Goal: Task Accomplishment & Management: Use online tool/utility

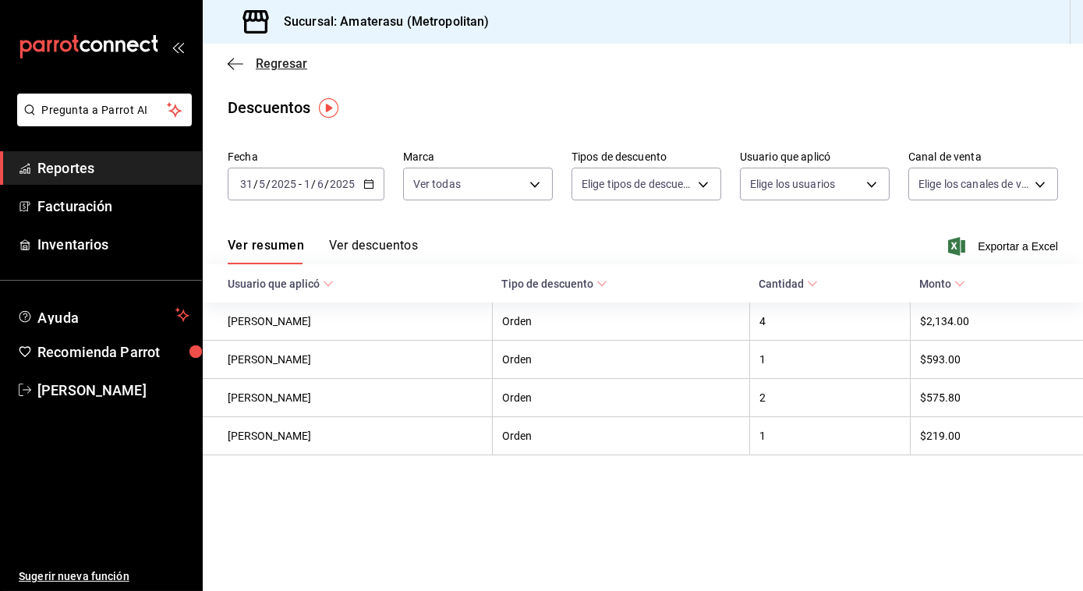
click at [236, 64] on icon "button" at bounding box center [236, 64] width 16 height 14
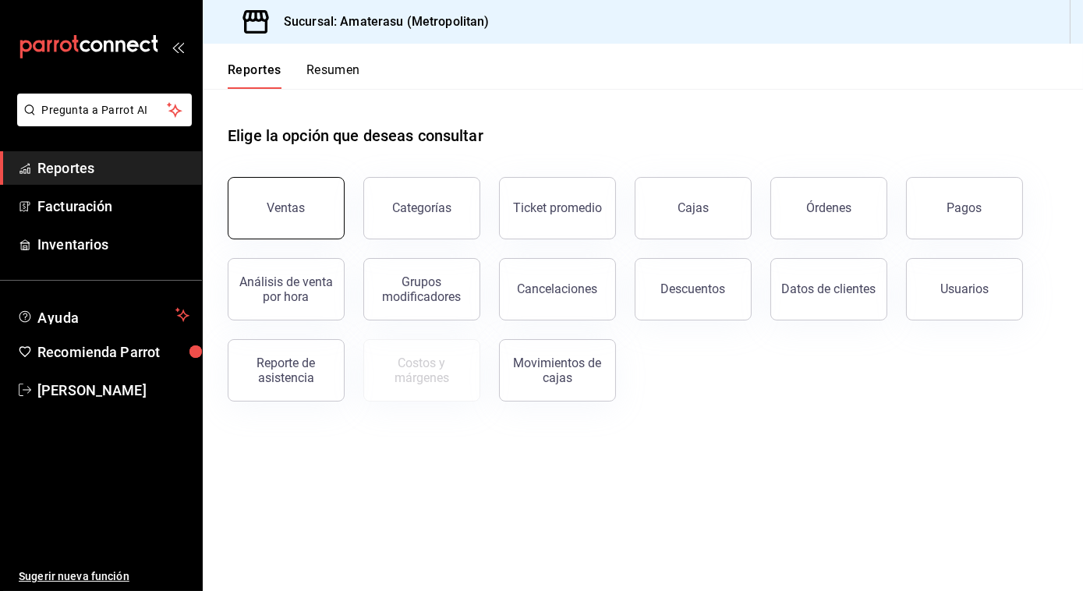
click at [273, 207] on div "Ventas" at bounding box center [286, 207] width 38 height 15
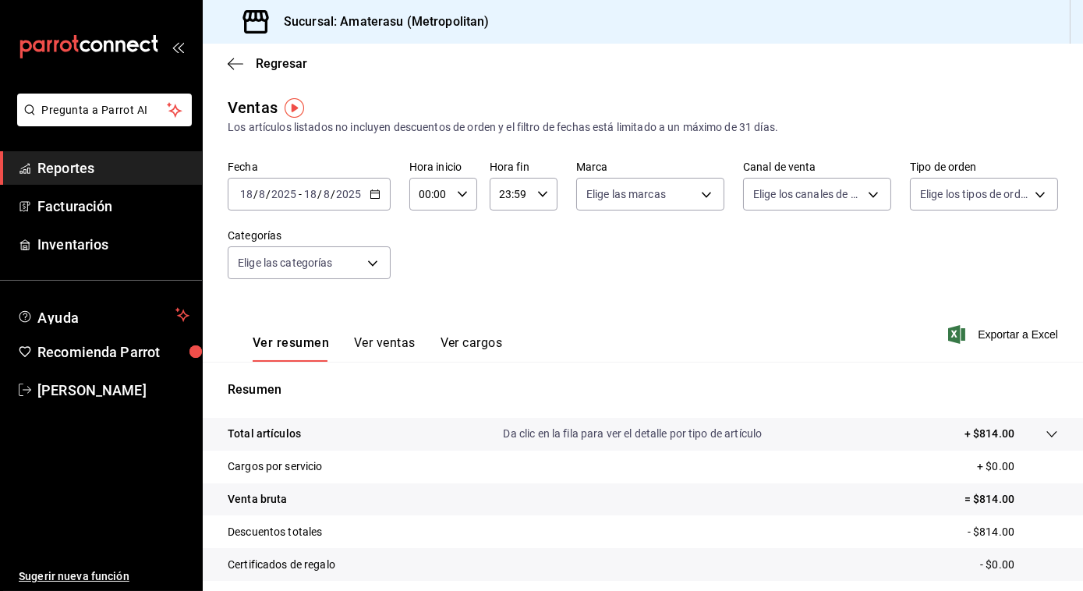
click at [373, 199] on \(Stroke\) "button" at bounding box center [374, 194] width 9 height 9
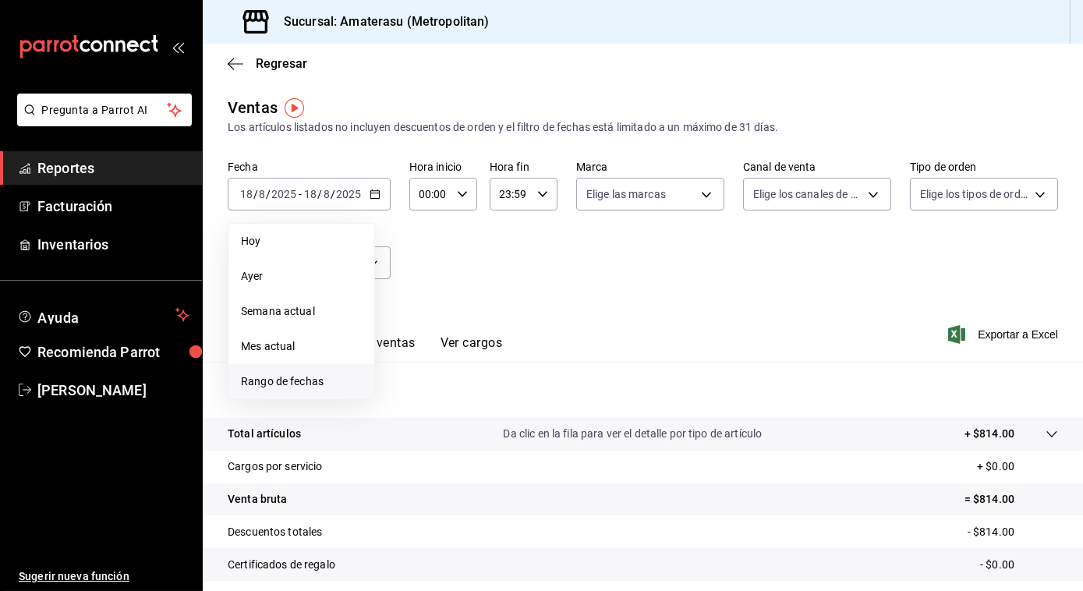
scroll to position [156, 0]
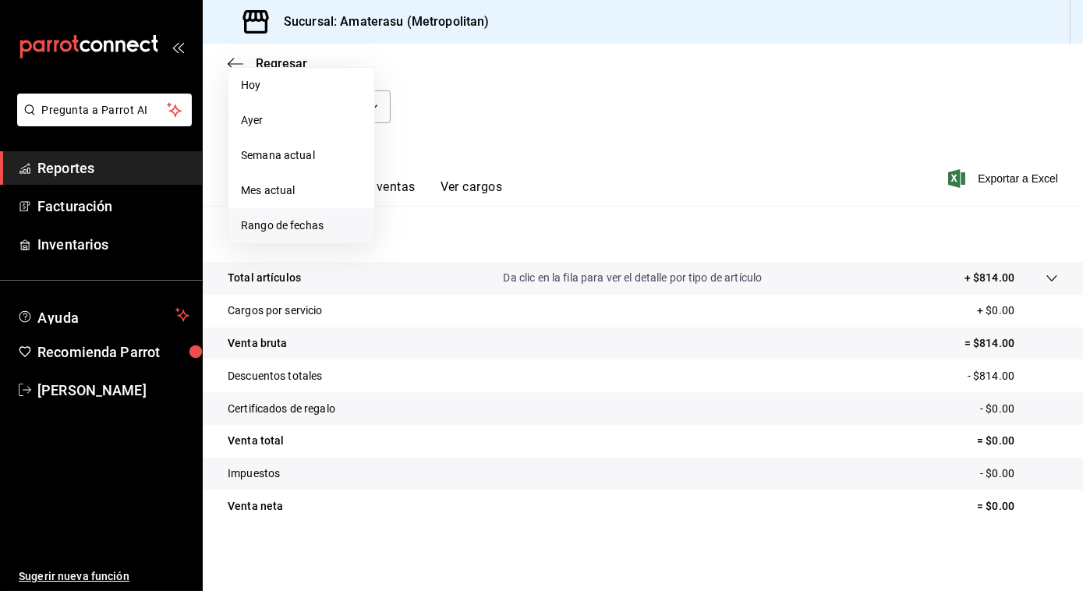
click at [299, 210] on li "Rango de fechas" at bounding box center [301, 225] width 146 height 35
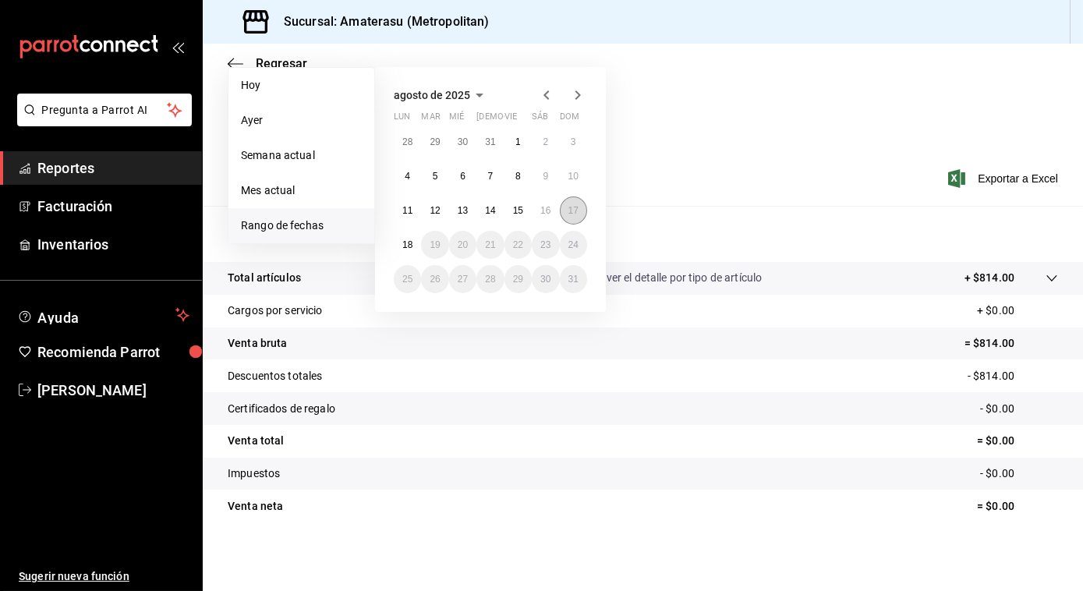
click at [568, 210] on abbr "17" at bounding box center [573, 210] width 10 height 11
click at [399, 242] on button "18" at bounding box center [407, 245] width 27 height 28
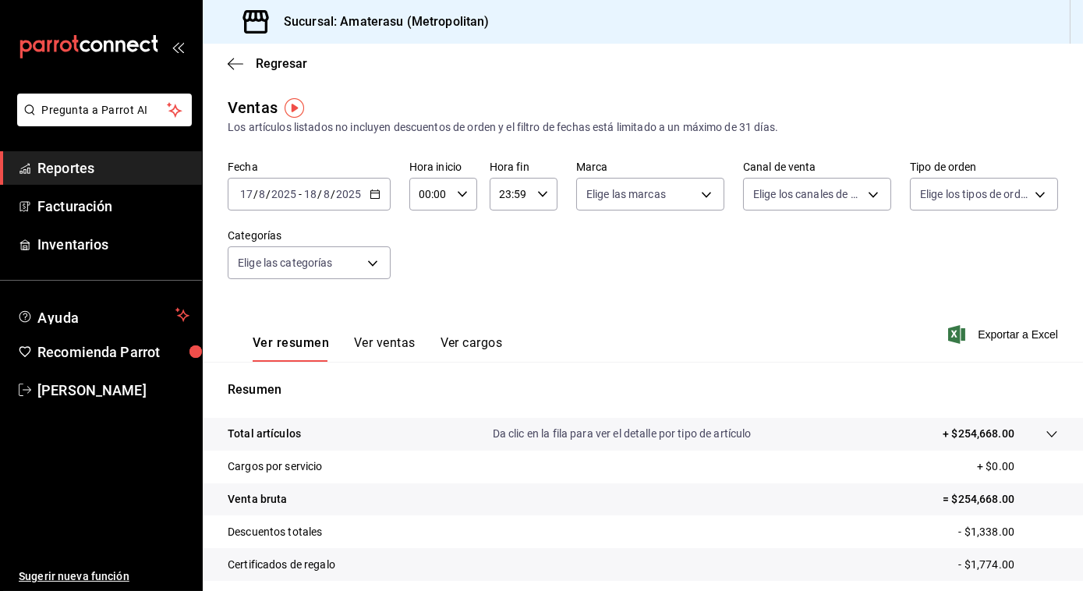
click at [457, 191] on icon "button" at bounding box center [462, 194] width 11 height 11
click at [428, 277] on span "05" at bounding box center [424, 280] width 9 height 12
type input "05:00"
click at [640, 202] on div at bounding box center [541, 295] width 1083 height 591
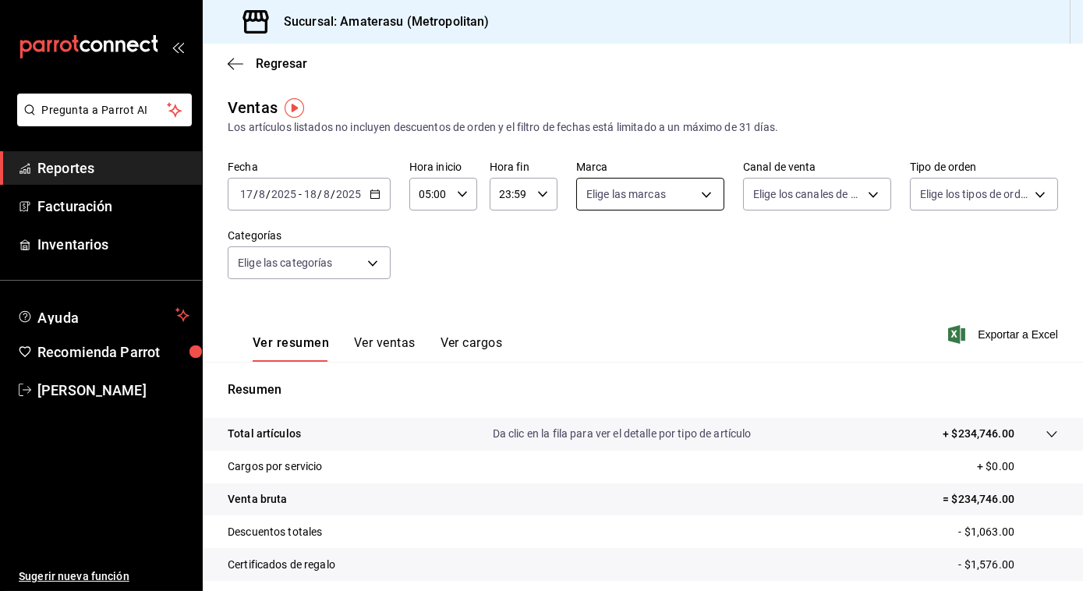
click at [638, 202] on body "Pregunta a Parrot AI Reportes Facturación Inventarios Ayuda Recomienda Parrot […" at bounding box center [541, 295] width 1083 height 591
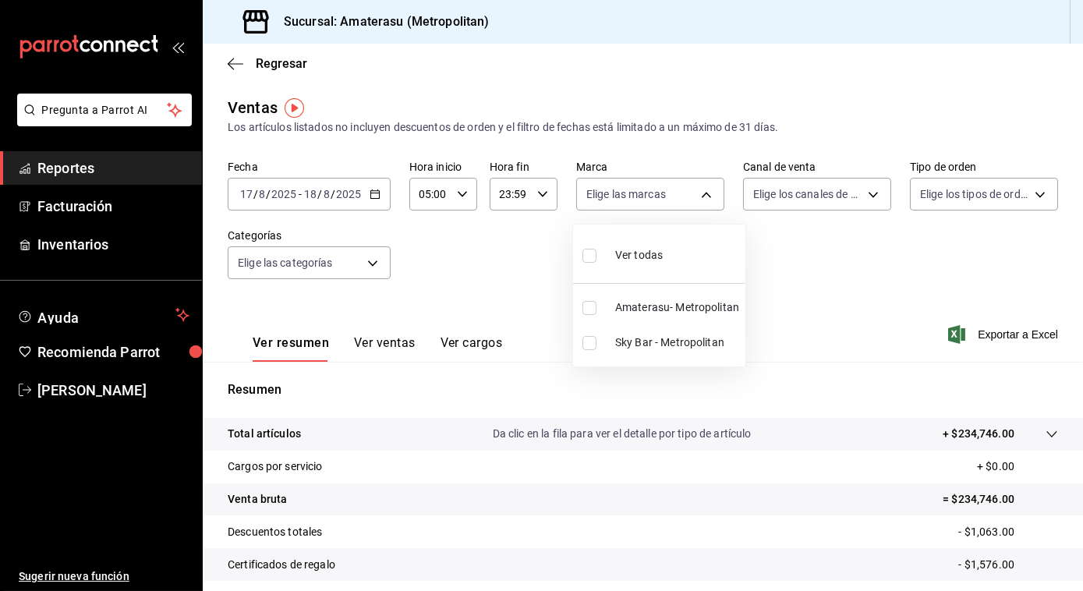
click at [592, 302] on input "checkbox" at bounding box center [589, 308] width 14 height 14
checkbox input "true"
type input "e4cd7fcb-d45b-43ae-a99f-ad4ccfcd9032"
click at [861, 323] on div at bounding box center [541, 295] width 1083 height 591
click at [975, 345] on div "Ver resumen Ver ventas Ver cargos Exportar a Excel" at bounding box center [643, 330] width 880 height 64
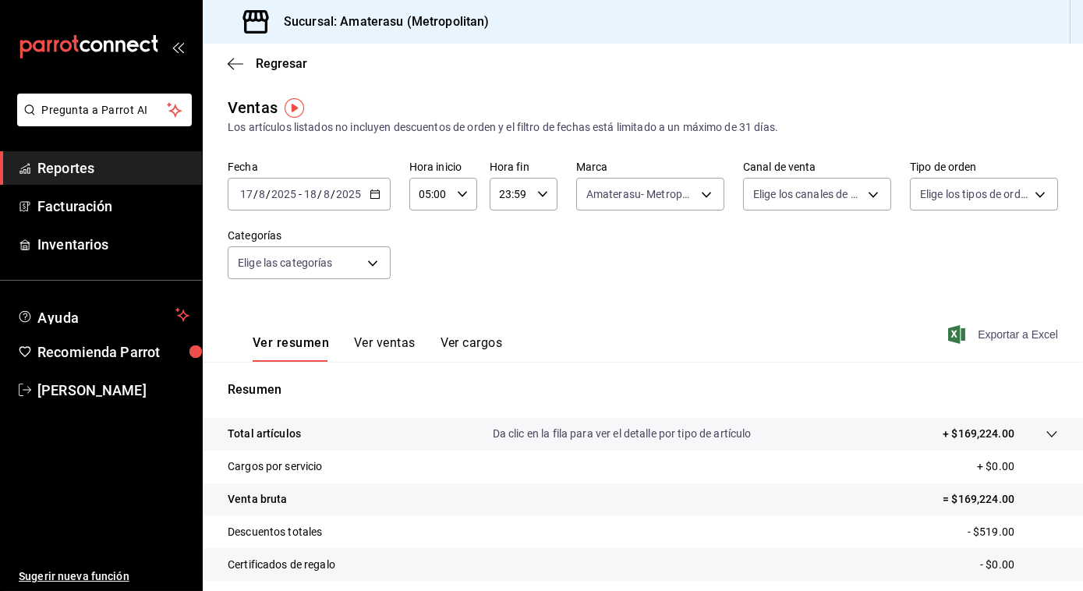
click at [981, 337] on span "Exportar a Excel" at bounding box center [1004, 334] width 107 height 19
click at [237, 63] on icon "button" at bounding box center [236, 64] width 16 height 14
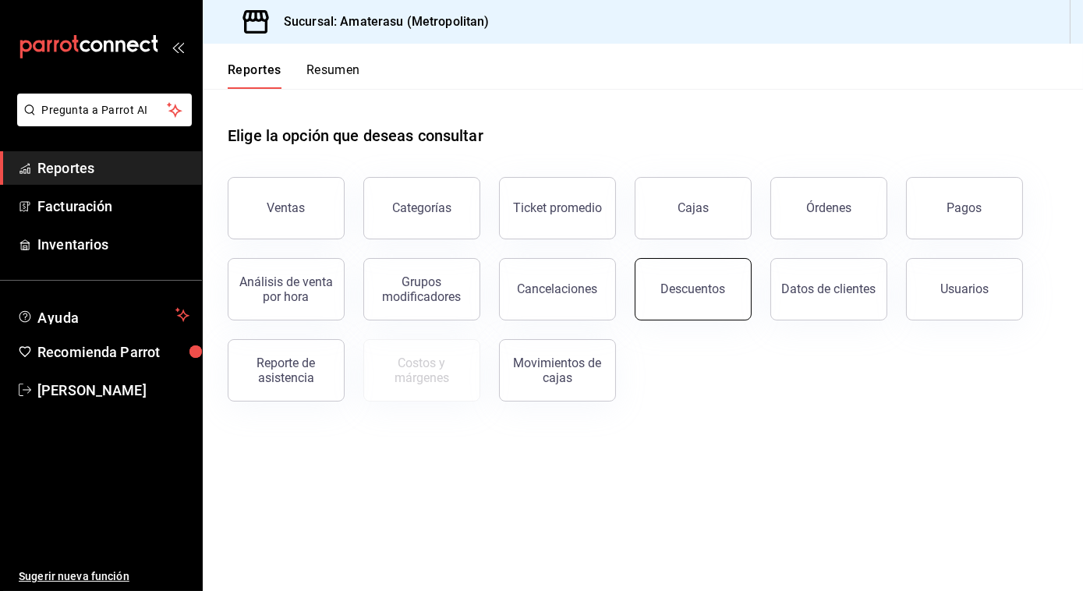
click at [667, 294] on div "Descuentos" at bounding box center [693, 288] width 65 height 15
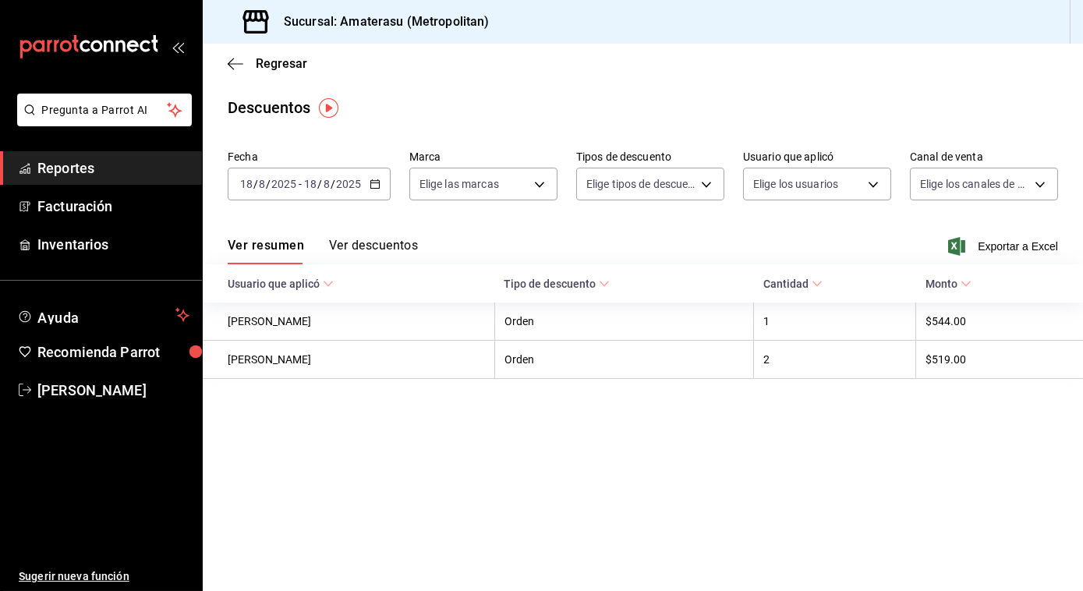
click at [376, 186] on icon "button" at bounding box center [374, 183] width 11 height 11
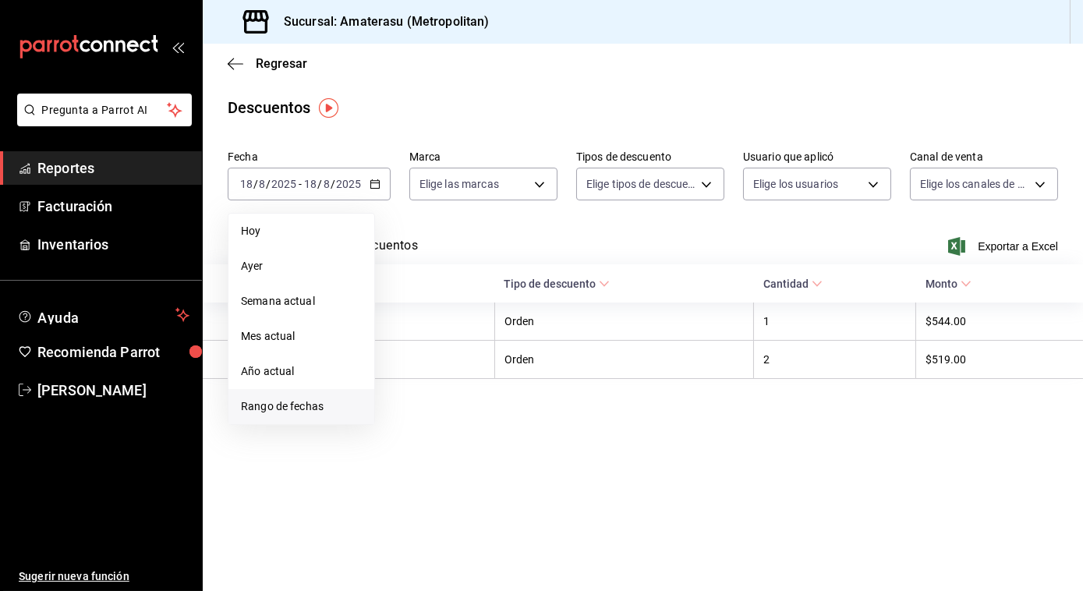
click at [306, 407] on span "Rango de fechas" at bounding box center [301, 406] width 121 height 16
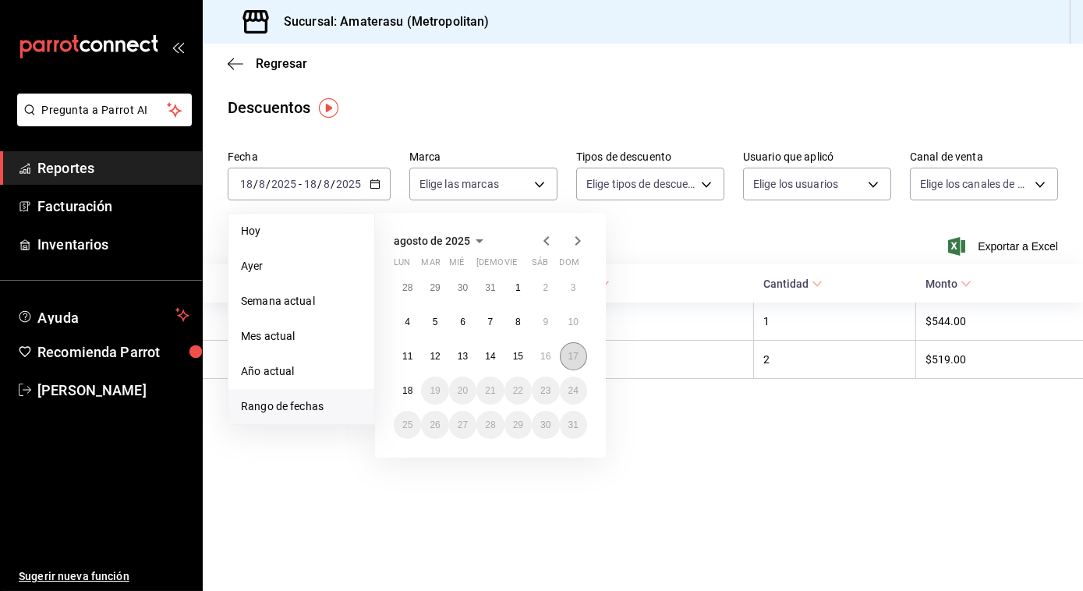
click at [580, 346] on button "17" at bounding box center [573, 356] width 27 height 28
click at [405, 394] on abbr "18" at bounding box center [407, 390] width 10 height 11
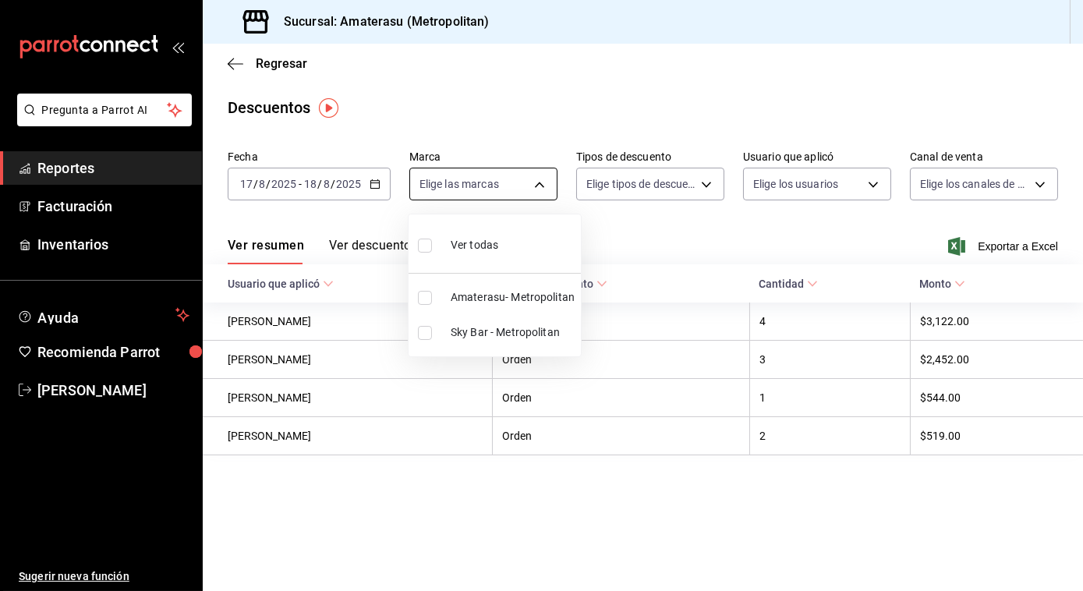
click at [541, 180] on body "Pregunta a Parrot AI Reportes Facturación Inventarios Ayuda Recomienda Parrot […" at bounding box center [541, 295] width 1083 height 591
click at [423, 252] on label at bounding box center [428, 245] width 20 height 23
click at [423, 252] on input "checkbox" at bounding box center [425, 246] width 14 height 14
checkbox input "false"
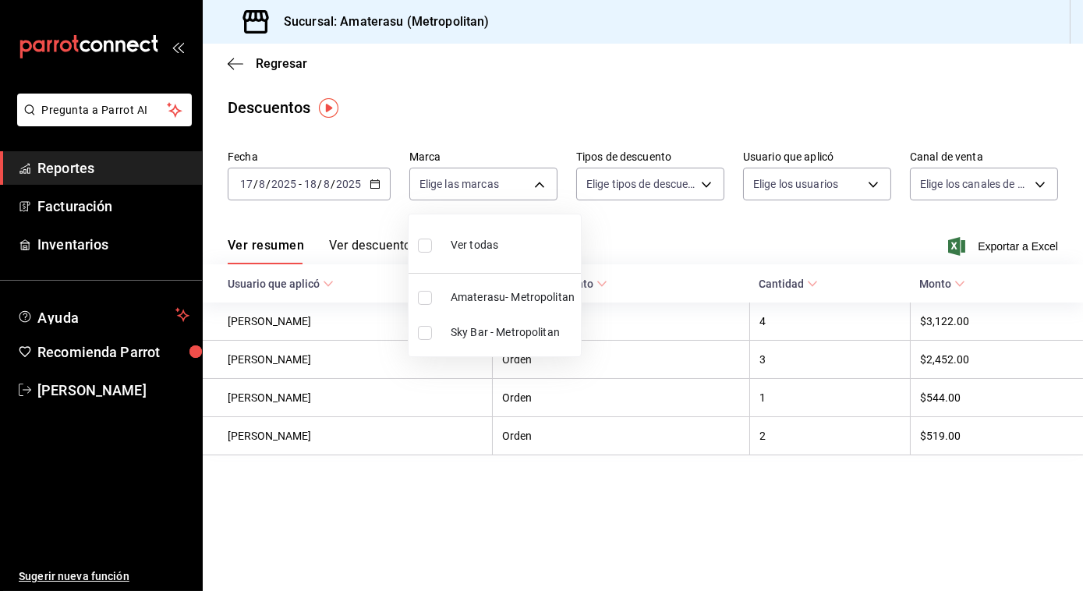
checkbox input "false"
click at [862, 230] on div at bounding box center [541, 295] width 1083 height 591
click at [989, 246] on span "Exportar a Excel" at bounding box center [1004, 246] width 107 height 19
click at [235, 57] on icon "button" at bounding box center [236, 64] width 16 height 14
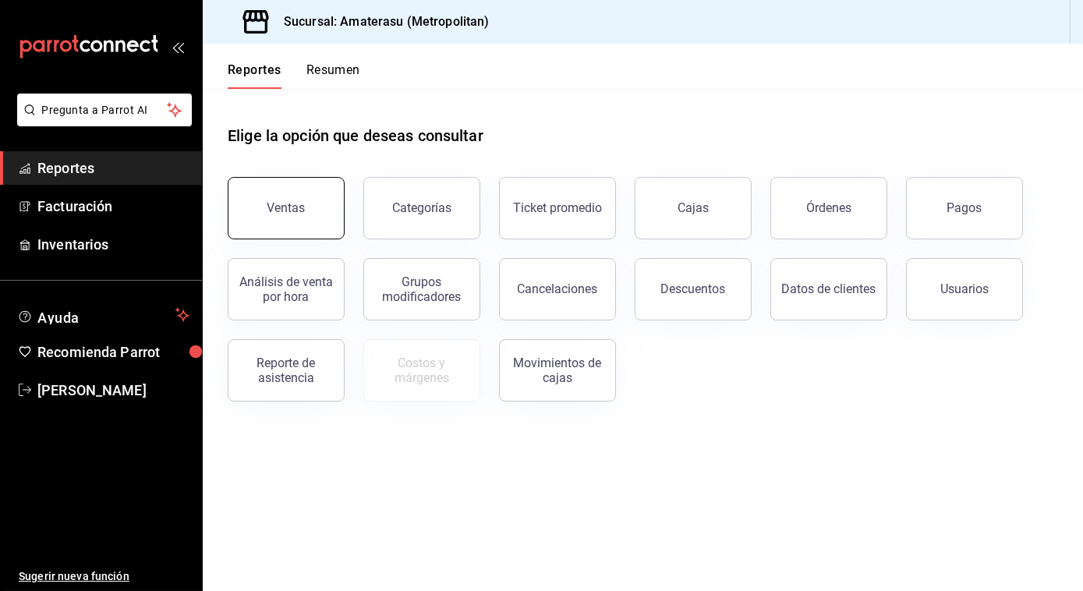
click at [280, 193] on button "Ventas" at bounding box center [286, 208] width 117 height 62
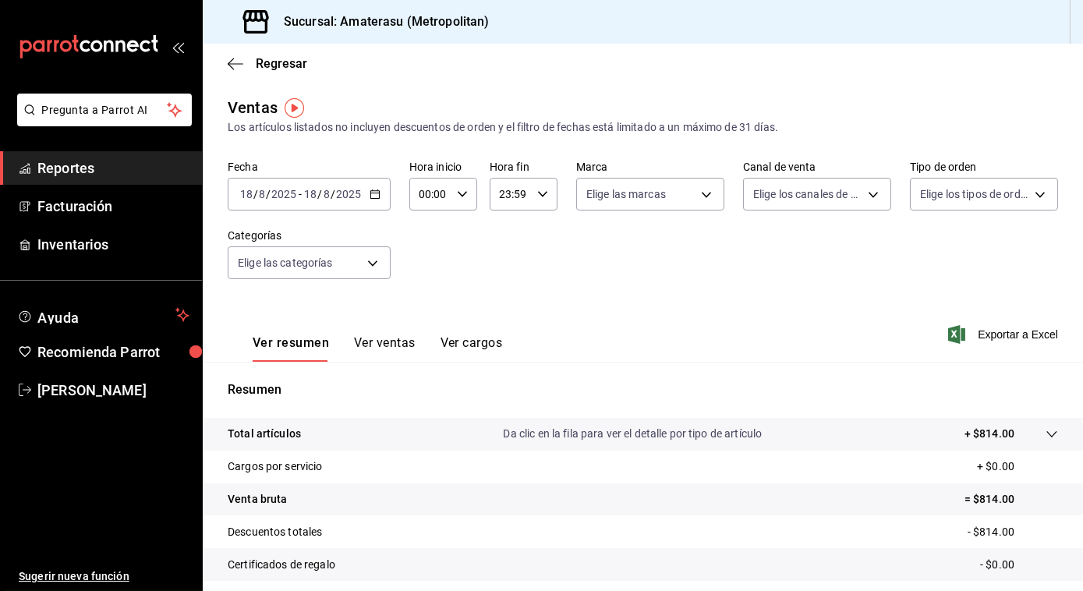
click at [372, 193] on \(Stroke\) "button" at bounding box center [374, 193] width 9 height 1
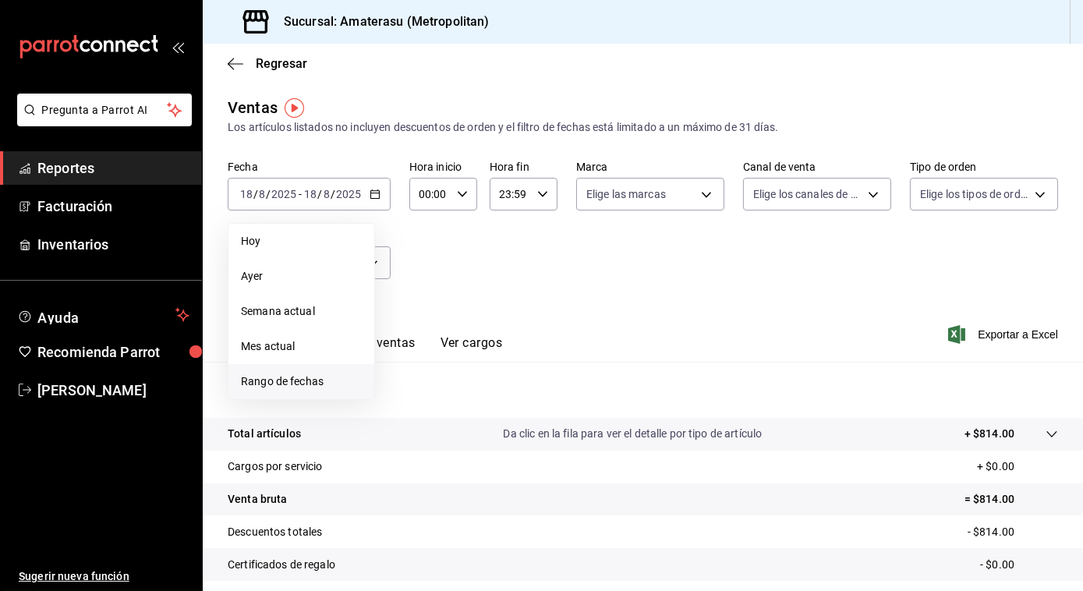
click at [294, 377] on span "Rango de fechas" at bounding box center [301, 381] width 121 height 16
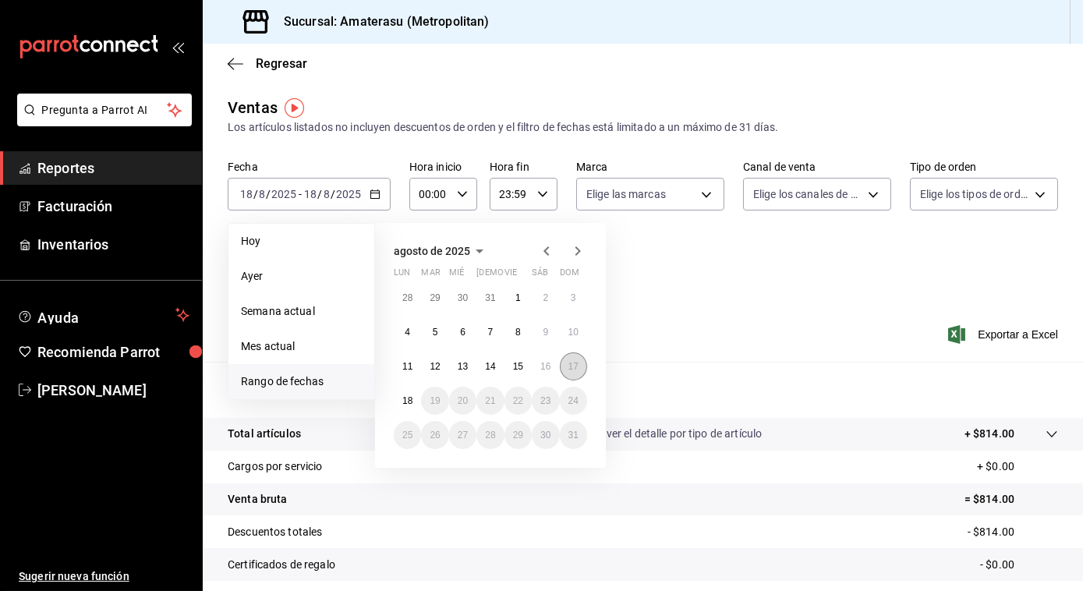
click at [571, 357] on button "17" at bounding box center [573, 366] width 27 height 28
click at [412, 399] on abbr "18" at bounding box center [407, 400] width 10 height 11
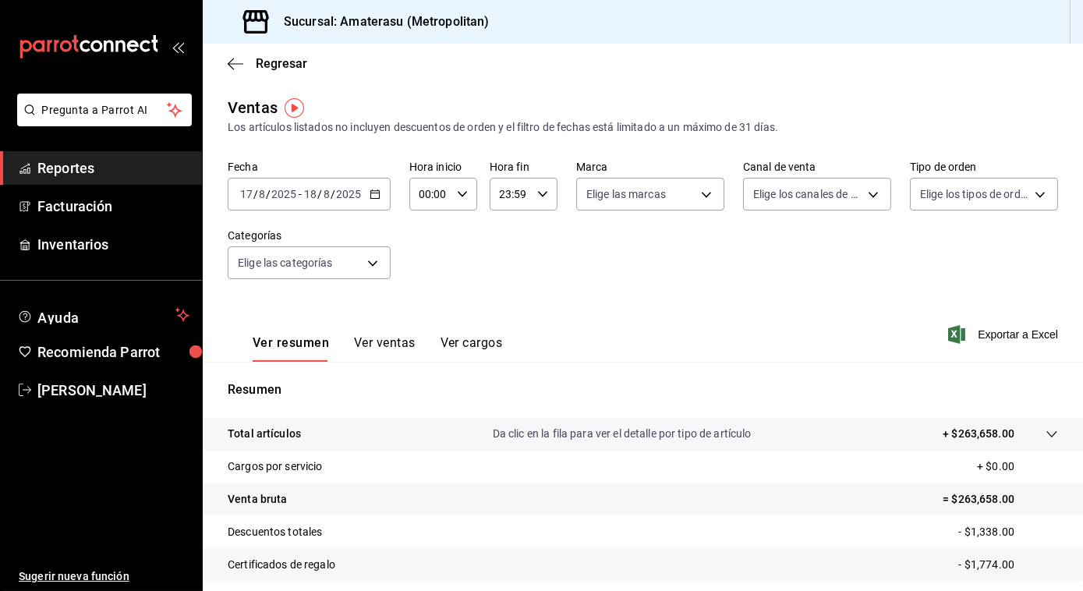
click at [461, 194] on icon "button" at bounding box center [462, 194] width 11 height 11
click at [424, 295] on span "05" at bounding box center [424, 301] width 9 height 12
type input "05:00"
click at [546, 271] on div at bounding box center [541, 295] width 1083 height 591
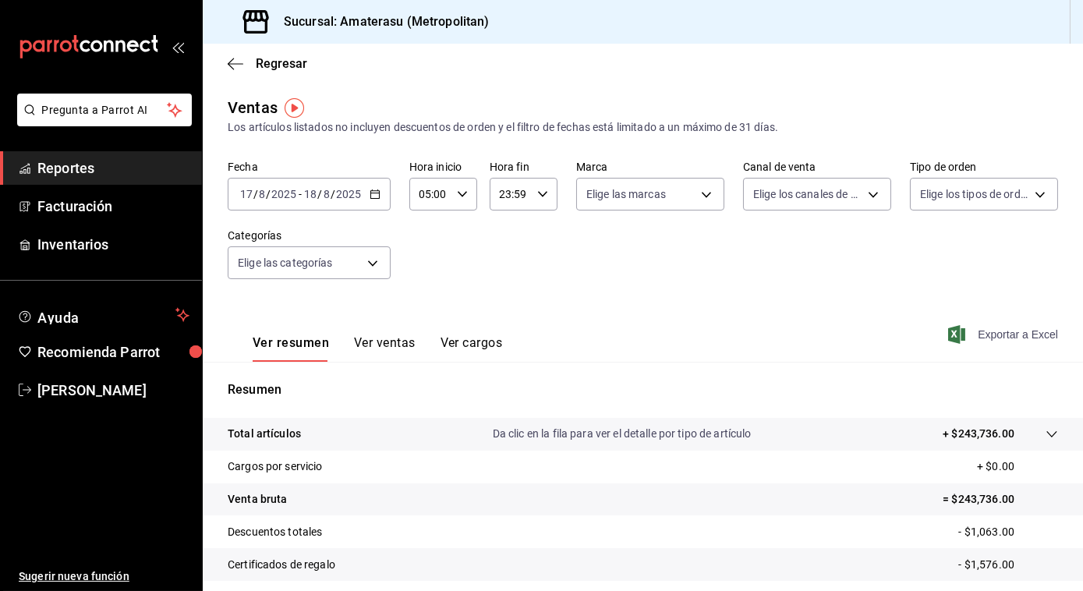
click at [1004, 330] on span "Exportar a Excel" at bounding box center [1004, 334] width 107 height 19
